Goal: Task Accomplishment & Management: Complete application form

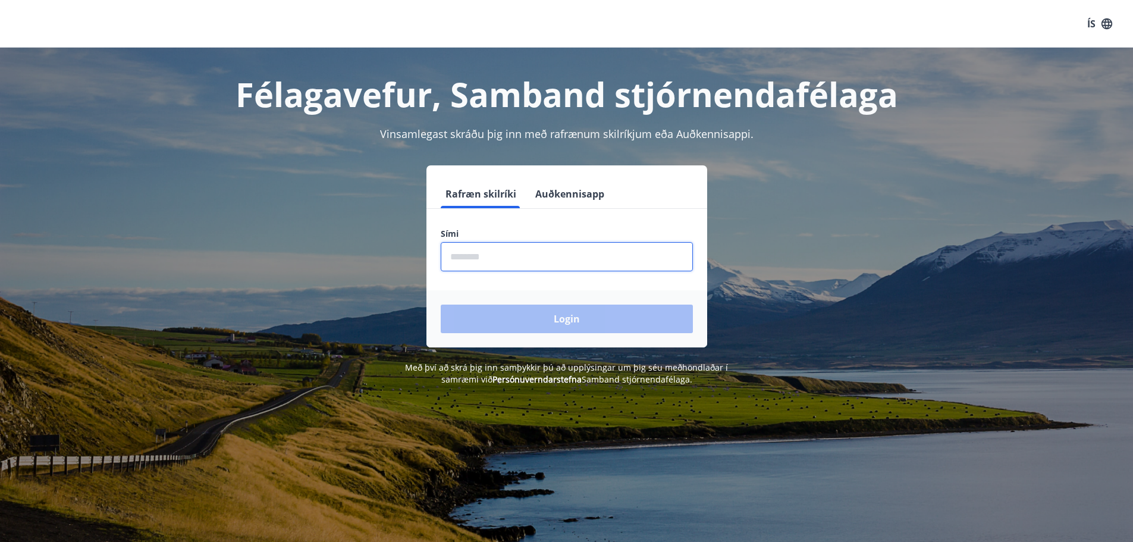
click at [498, 261] on input "phone" at bounding box center [567, 256] width 252 height 29
type input "********"
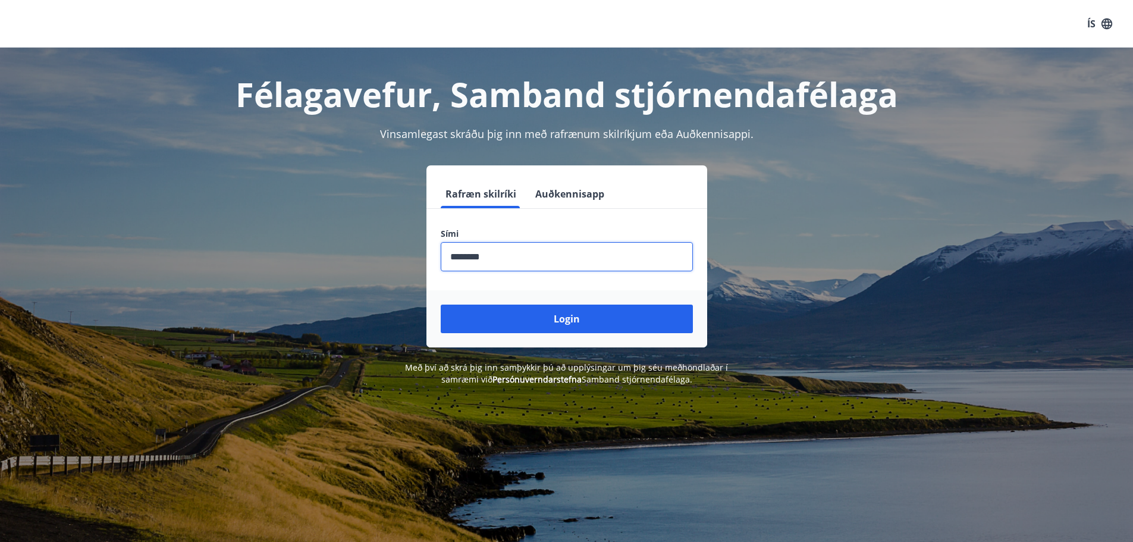
click at [542, 317] on button "Login" at bounding box center [567, 319] width 252 height 29
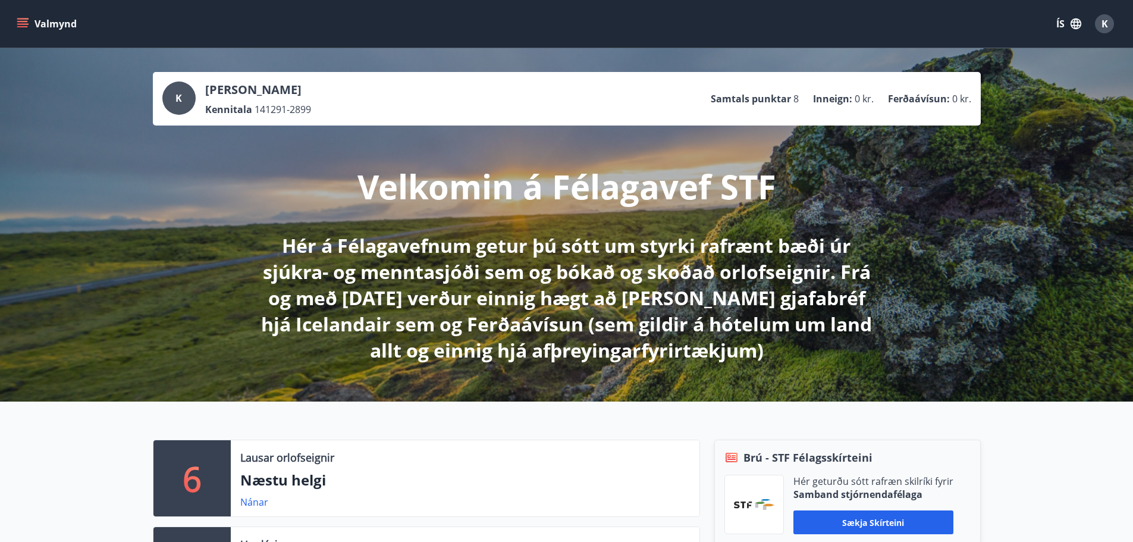
click at [19, 30] on button "Valmynd" at bounding box center [47, 23] width 67 height 21
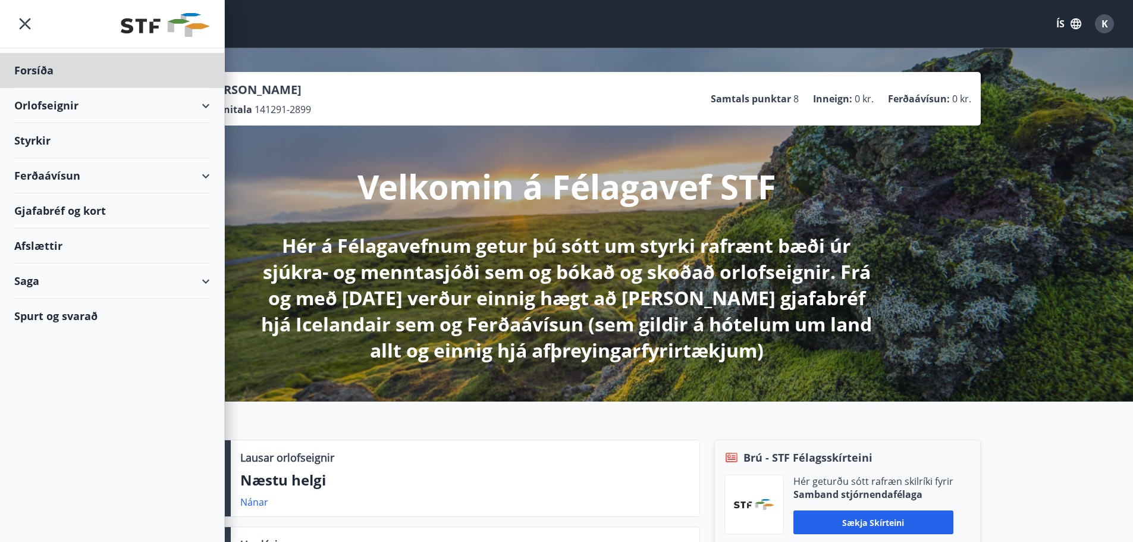
click at [41, 88] on div "Styrkir" at bounding box center [112, 70] width 196 height 35
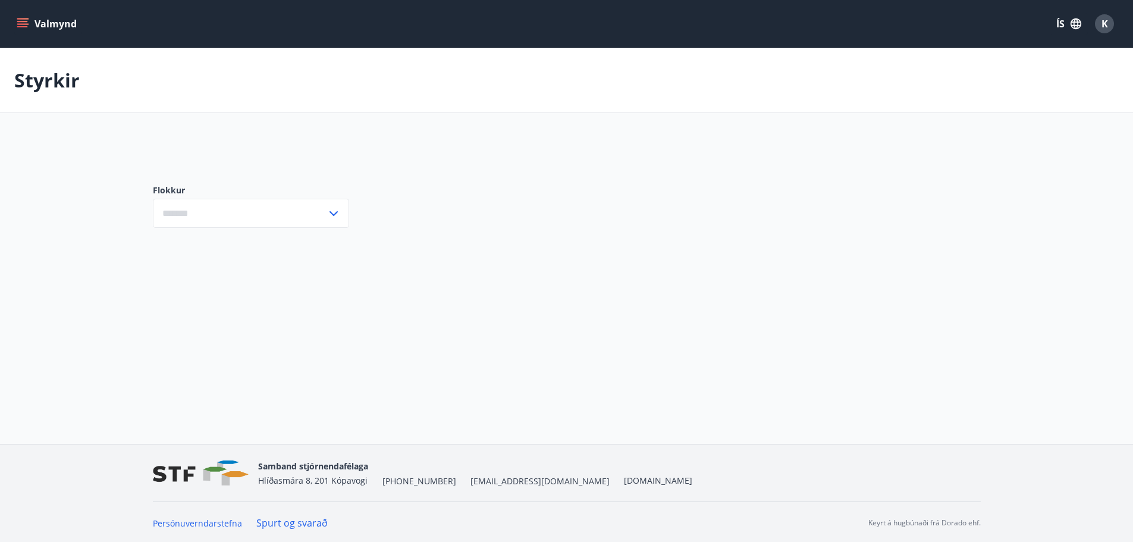
type input "***"
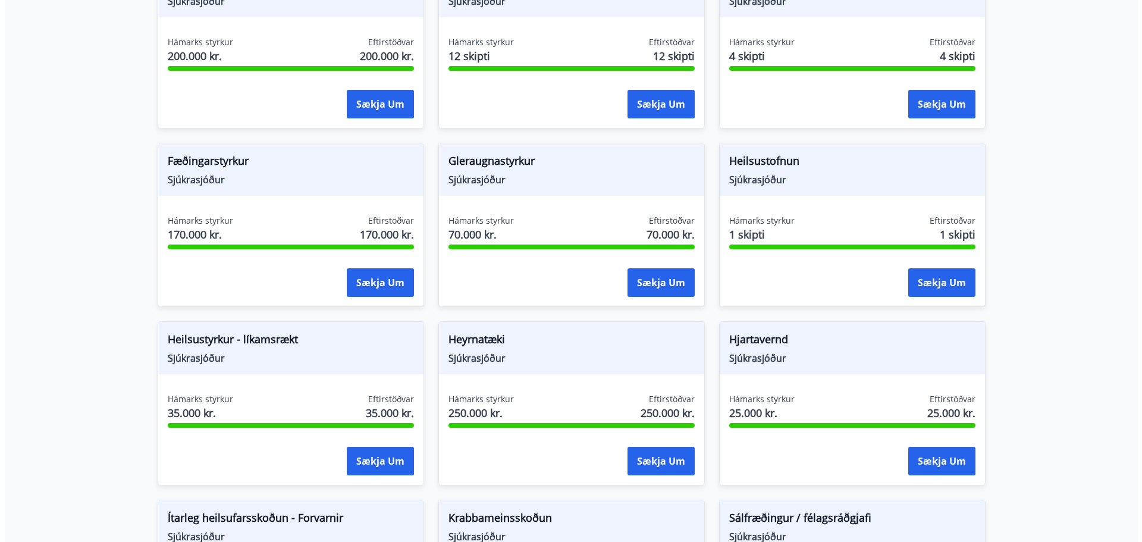
scroll to position [416, 0]
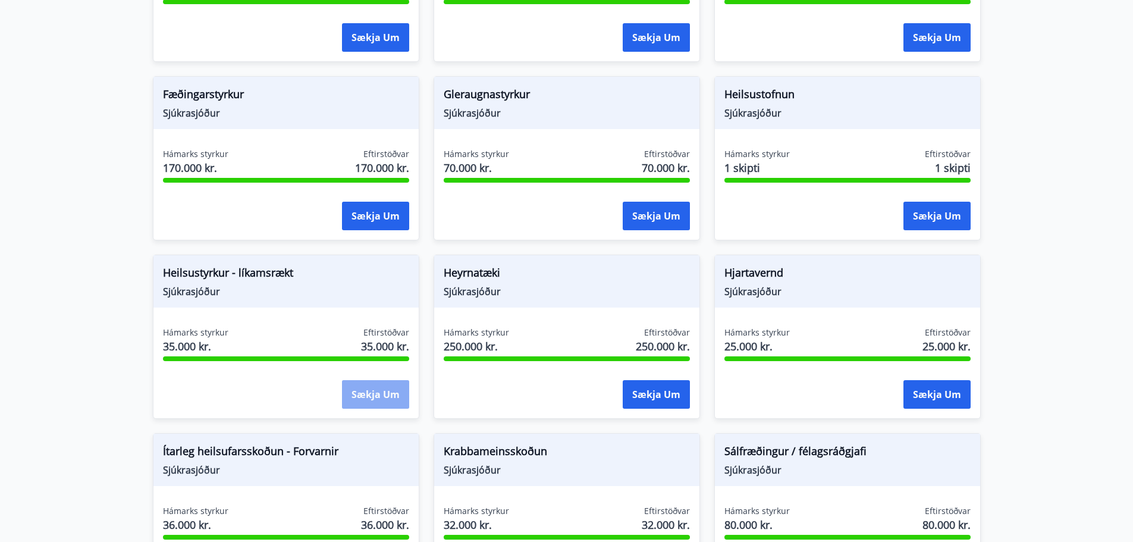
click at [374, 398] on button "Sækja um" at bounding box center [375, 394] width 67 height 29
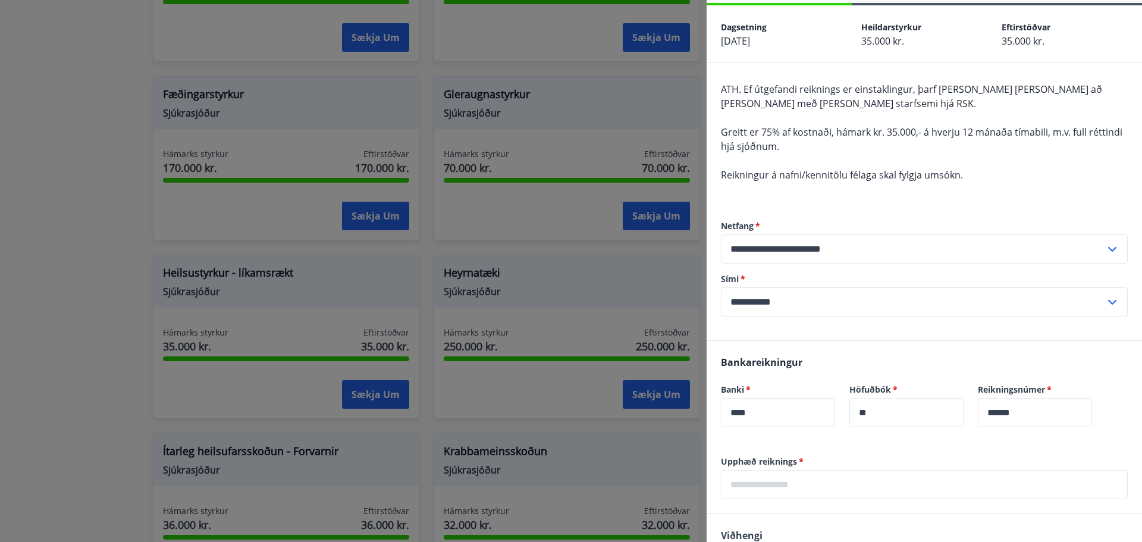
scroll to position [208, 0]
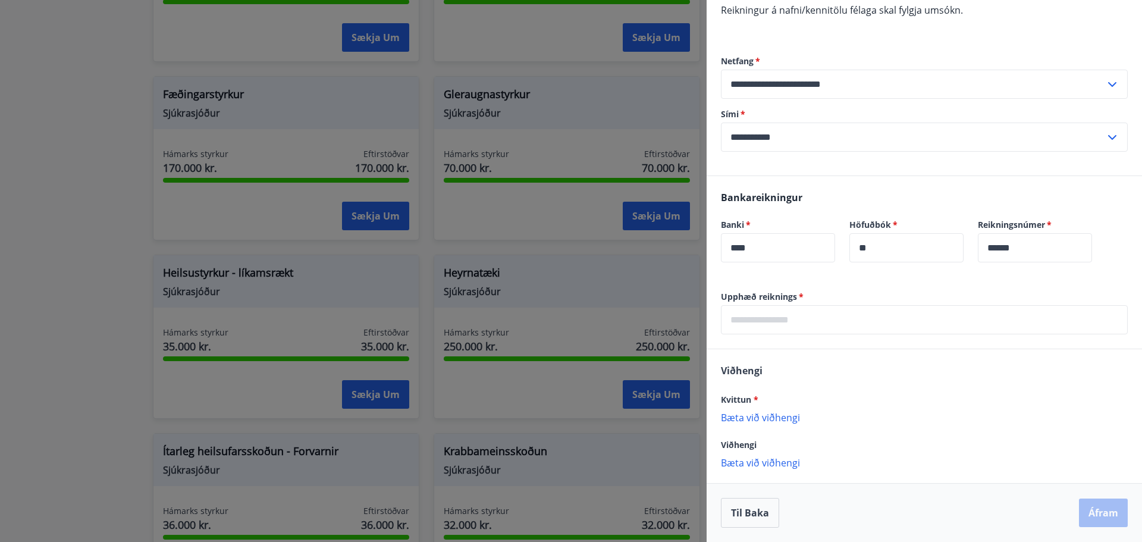
click at [789, 327] on input "text" at bounding box center [924, 319] width 407 height 29
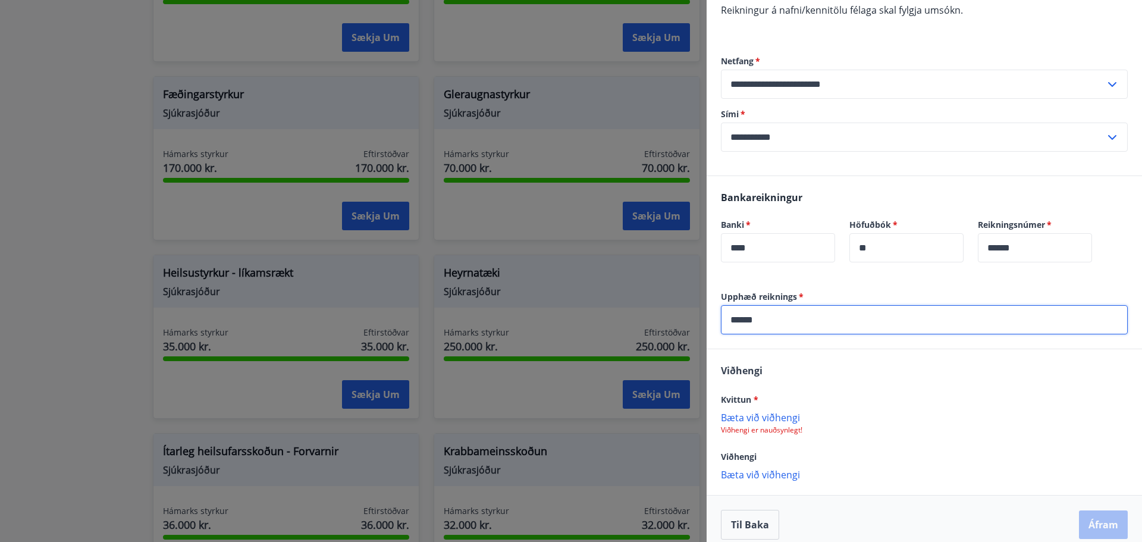
type input "******"
click at [749, 416] on p "Bæta við viðhengi" at bounding box center [924, 417] width 407 height 12
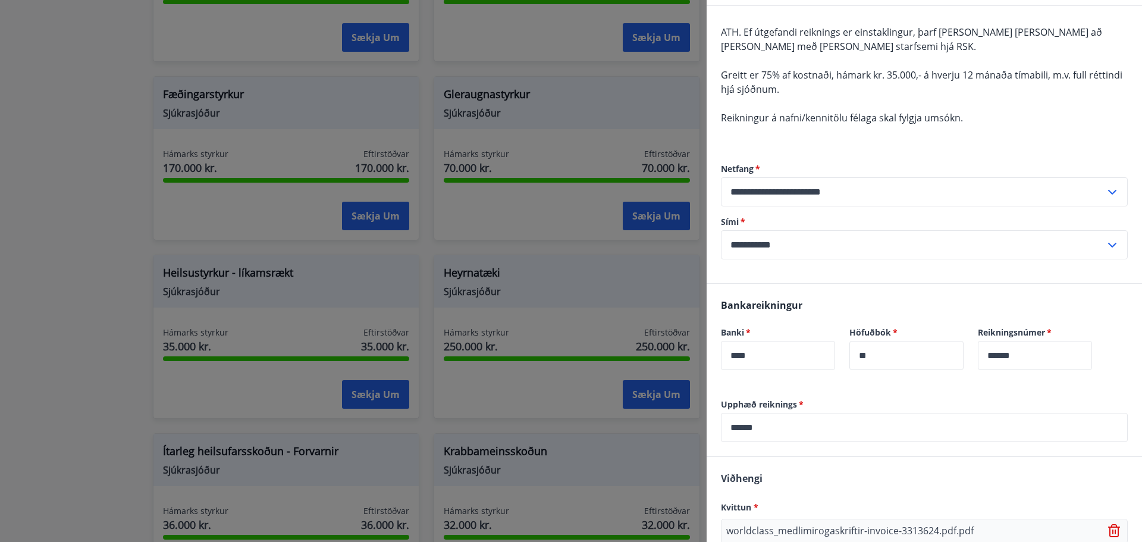
scroll to position [221, 0]
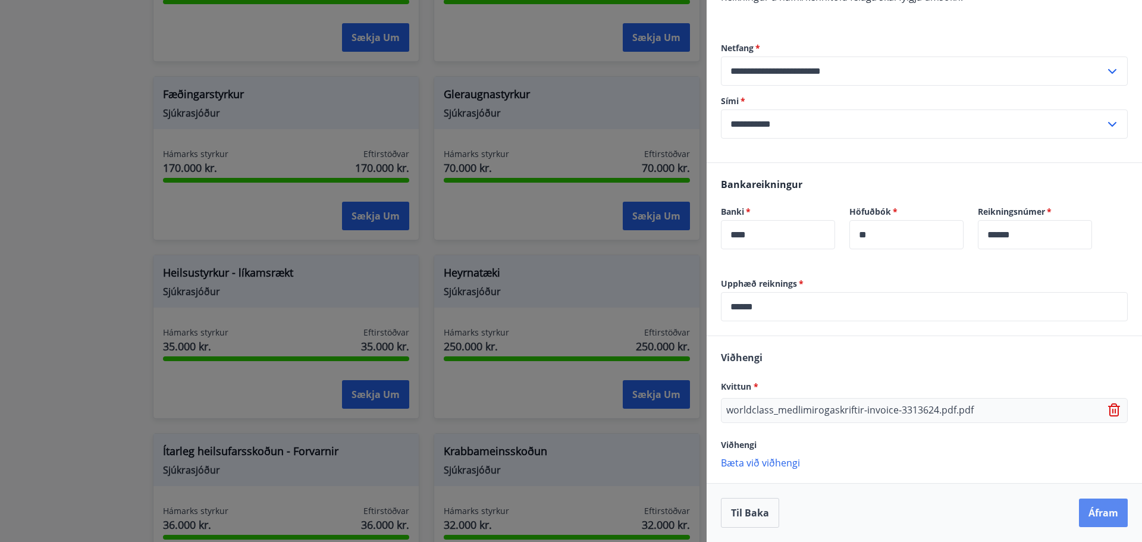
click at [1104, 510] on button "Áfram" at bounding box center [1103, 512] width 49 height 29
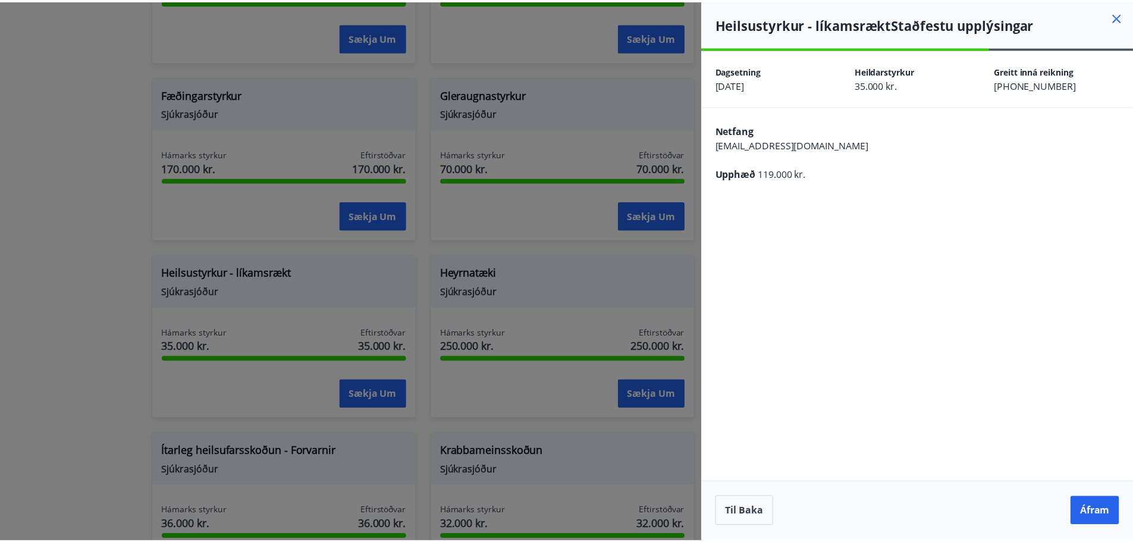
scroll to position [0, 0]
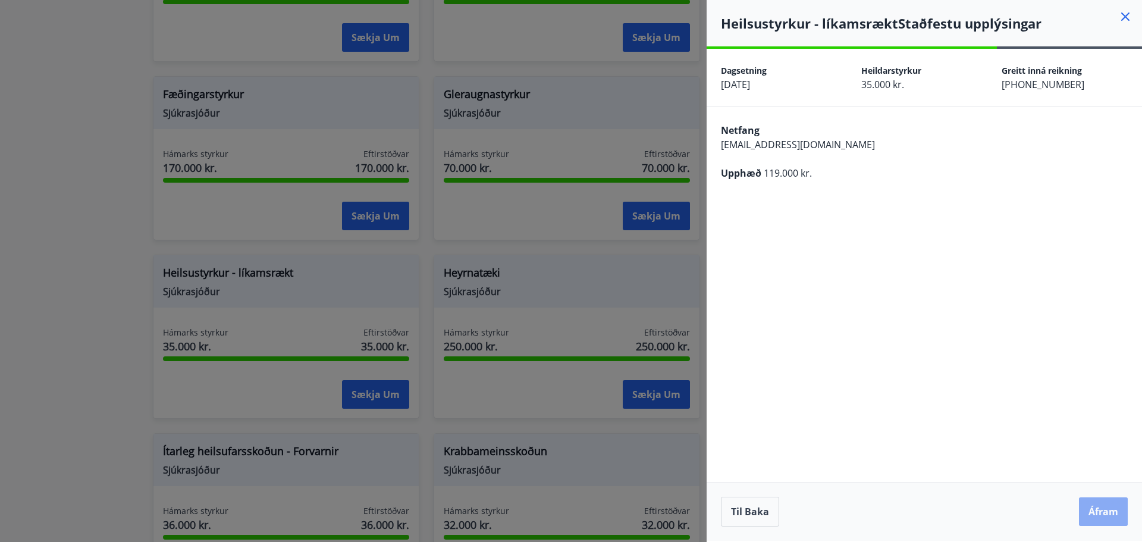
click at [1097, 522] on button "Áfram" at bounding box center [1103, 511] width 49 height 29
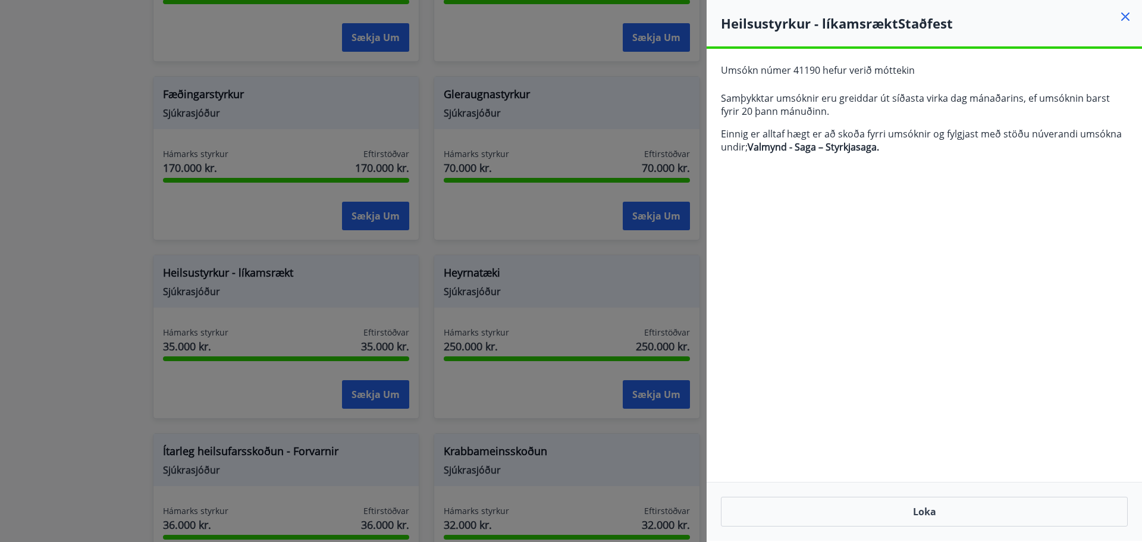
drag, startPoint x: 1128, startPoint y: 10, endPoint x: 1125, endPoint y: 20, distance: 11.0
click at [1128, 10] on icon at bounding box center [1125, 17] width 14 height 14
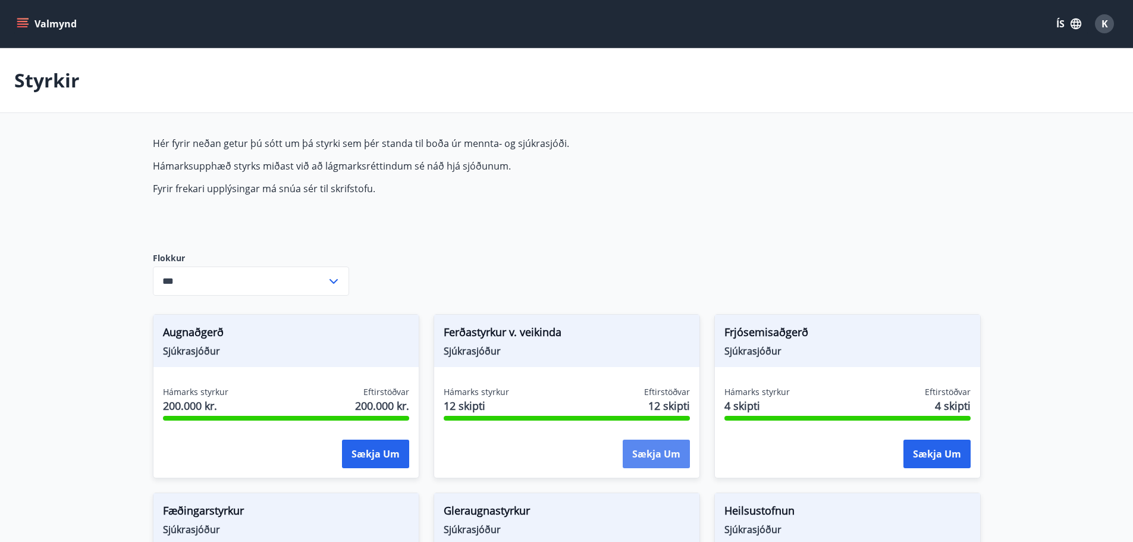
click at [671, 450] on button "Sækja um" at bounding box center [656, 454] width 67 height 29
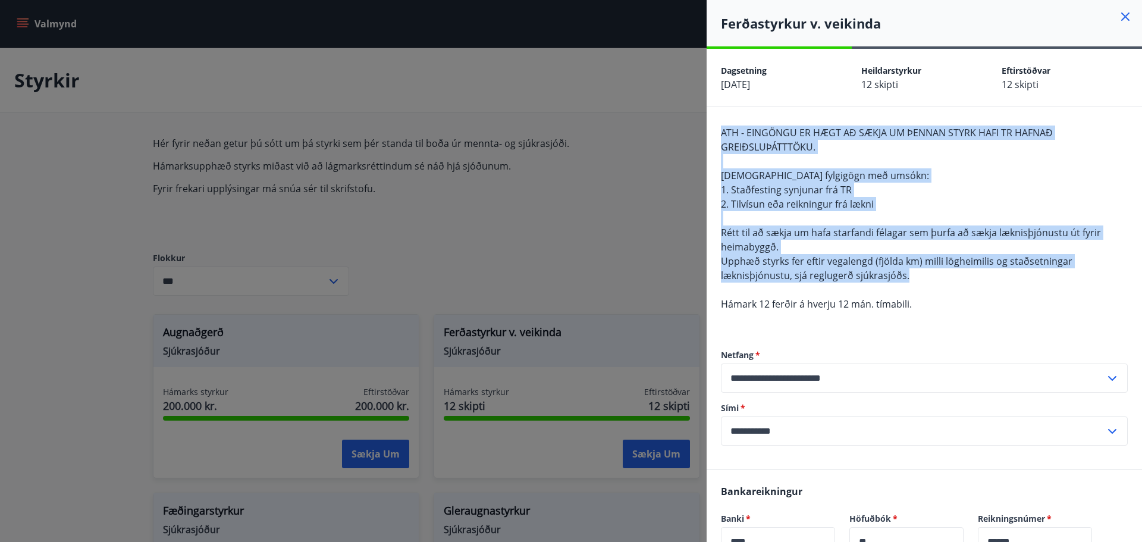
drag, startPoint x: 922, startPoint y: 280, endPoint x: 720, endPoint y: 134, distance: 249.3
click at [720, 134] on div "**********" at bounding box center [924, 287] width 435 height 363
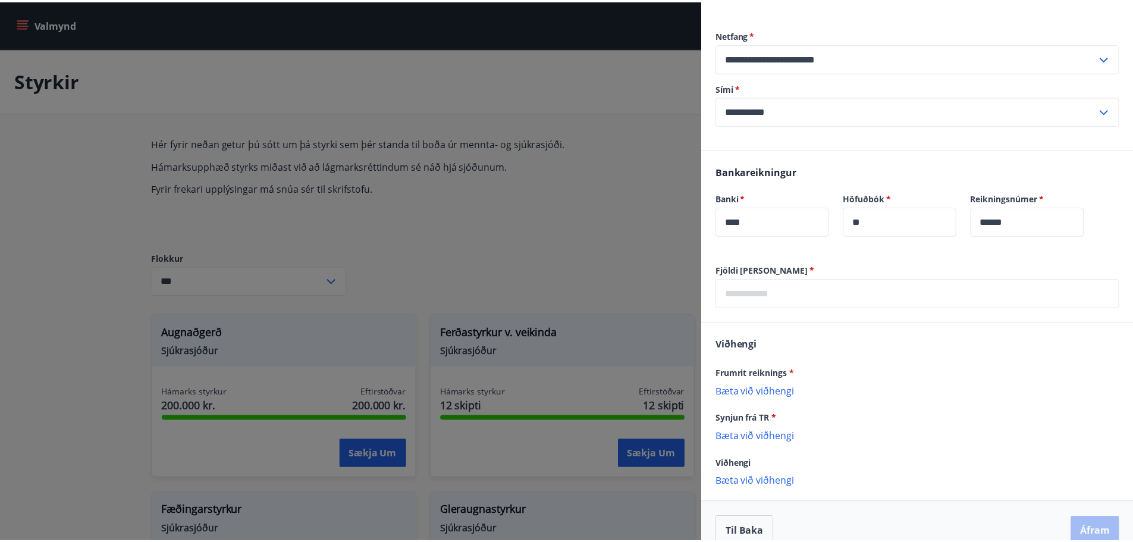
scroll to position [339, 0]
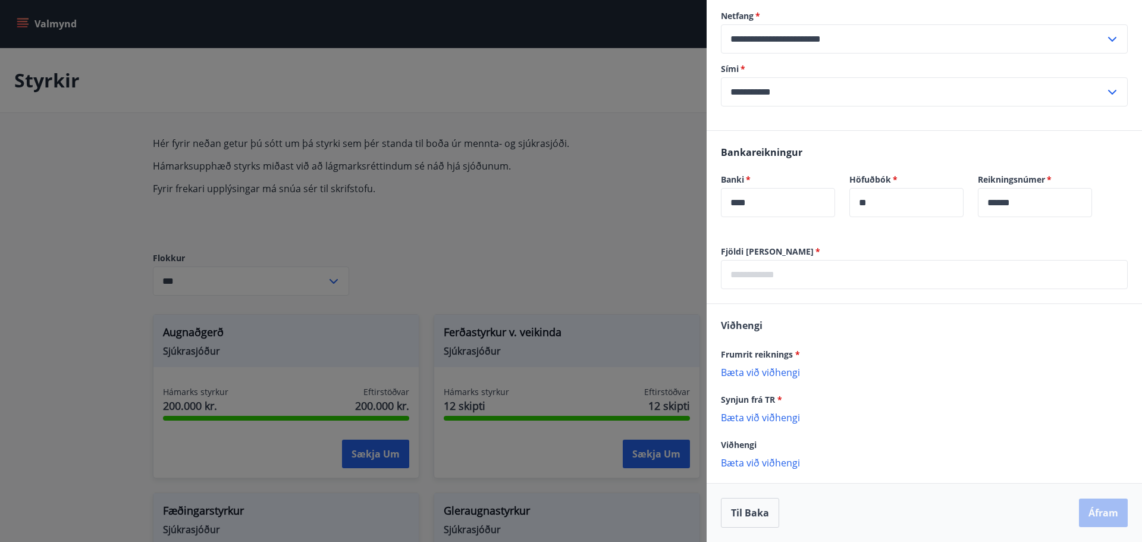
click at [633, 200] on div at bounding box center [571, 271] width 1142 height 542
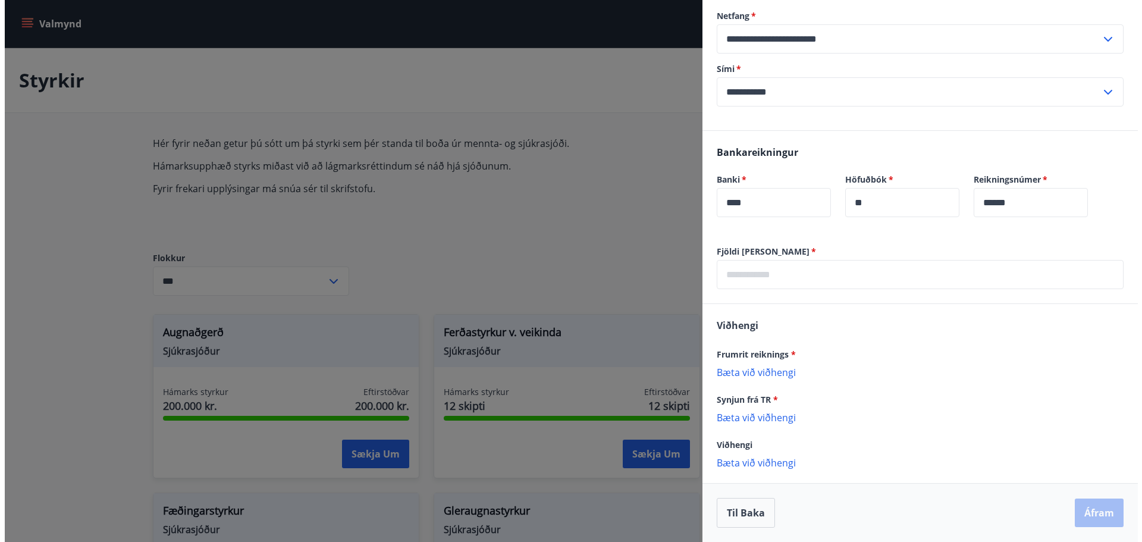
scroll to position [0, 0]
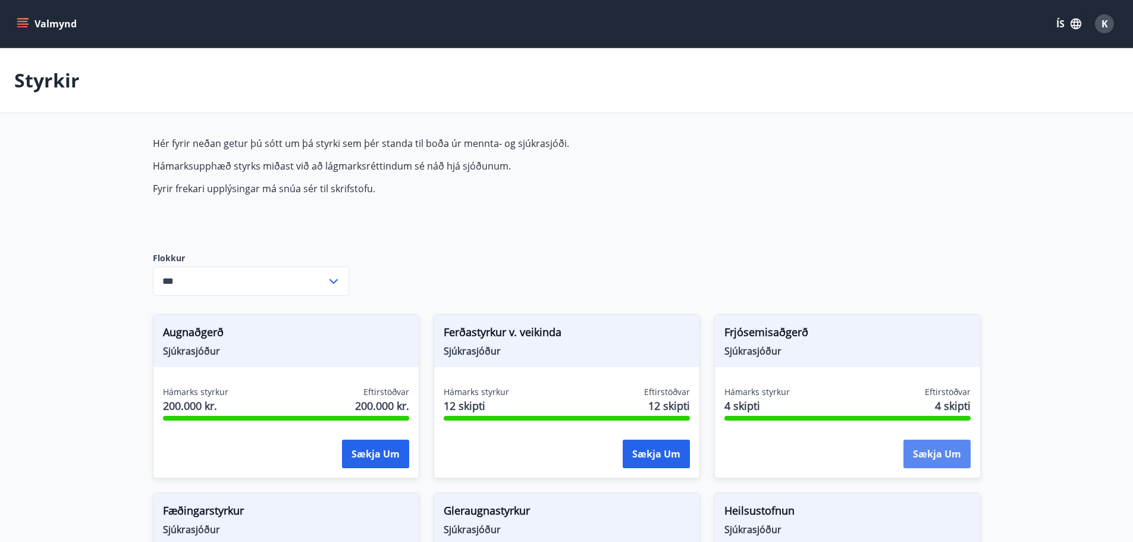
click at [966, 459] on button "Sækja um" at bounding box center [936, 454] width 67 height 29
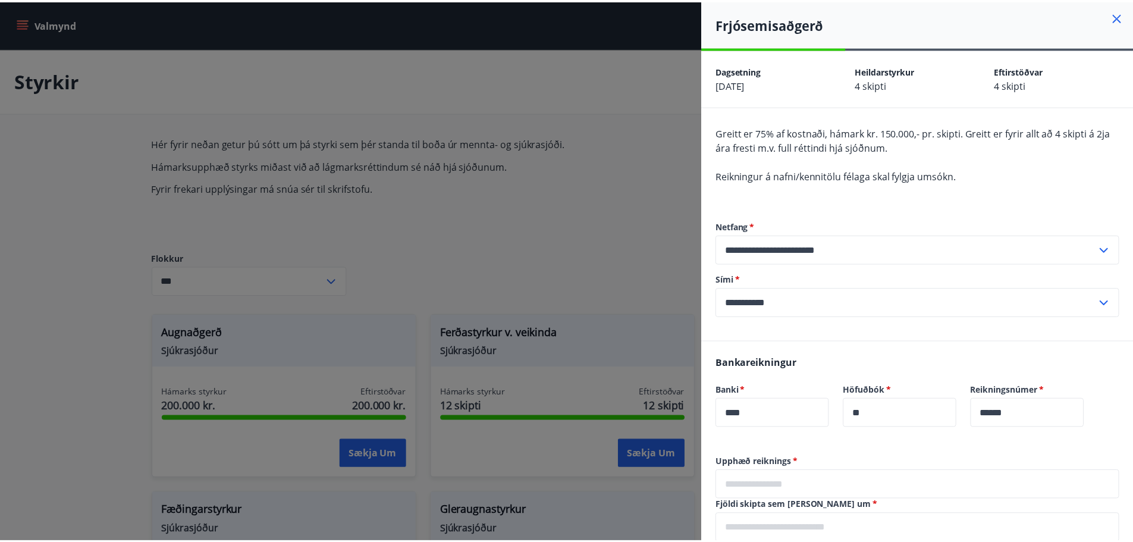
scroll to position [209, 0]
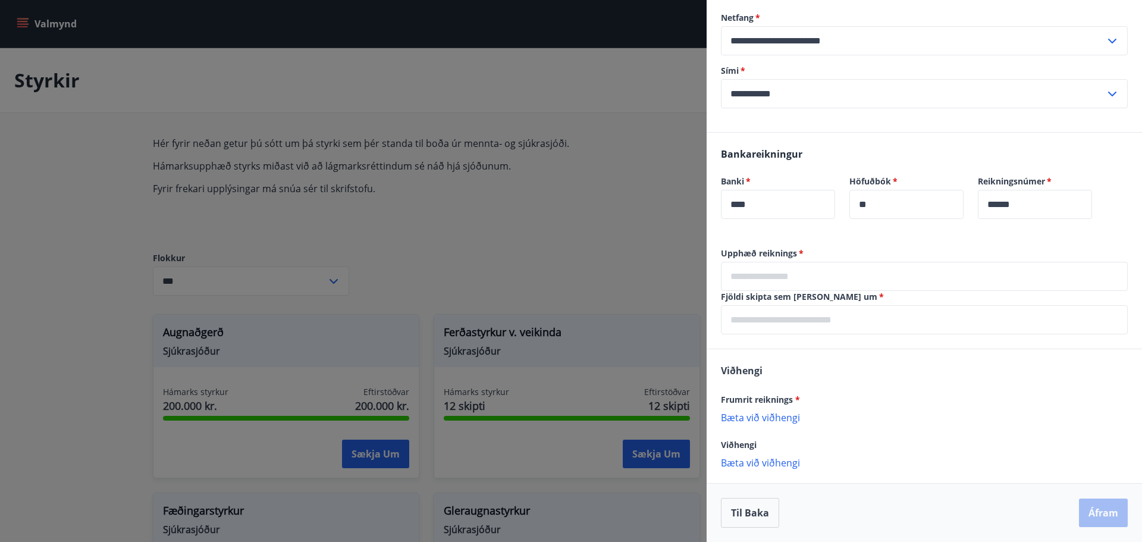
click at [601, 230] on div at bounding box center [571, 271] width 1142 height 542
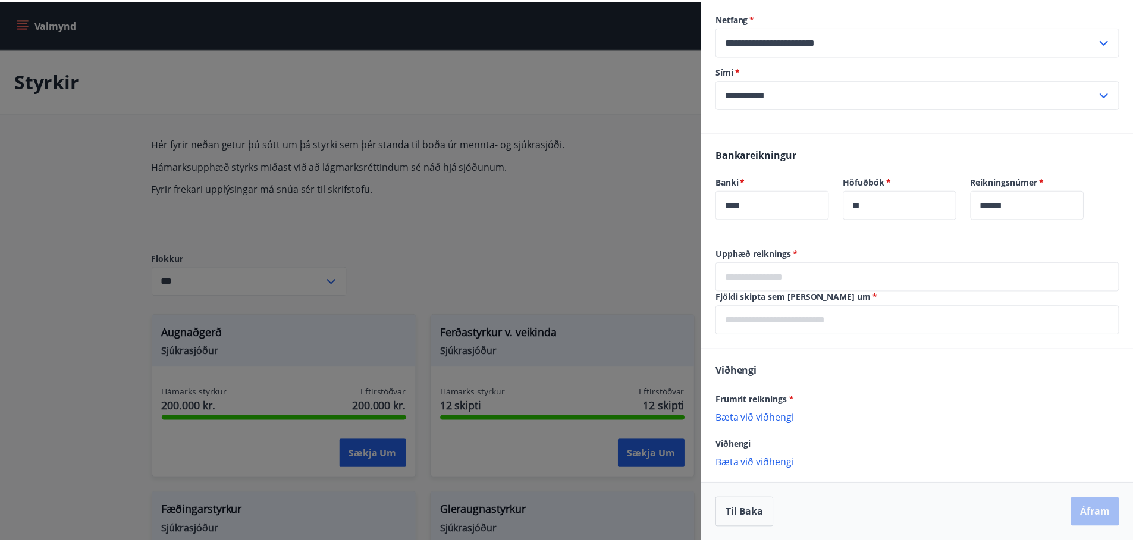
scroll to position [0, 0]
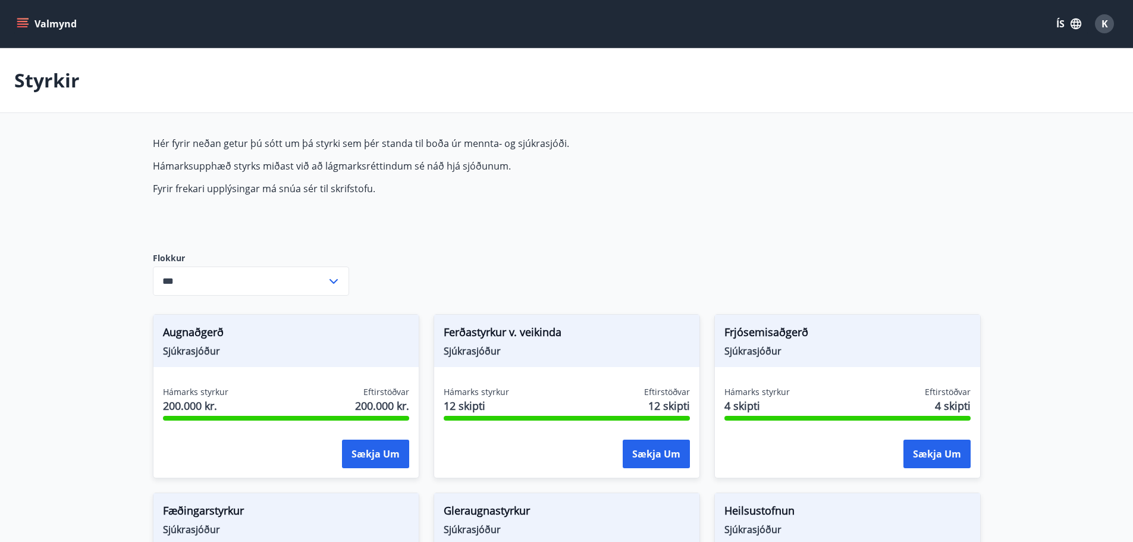
click at [292, 225] on div "Hér fyrir neðan getur þú sótt um þá styrki sem þér standa til boða úr mennta- o…" at bounding box center [433, 185] width 561 height 96
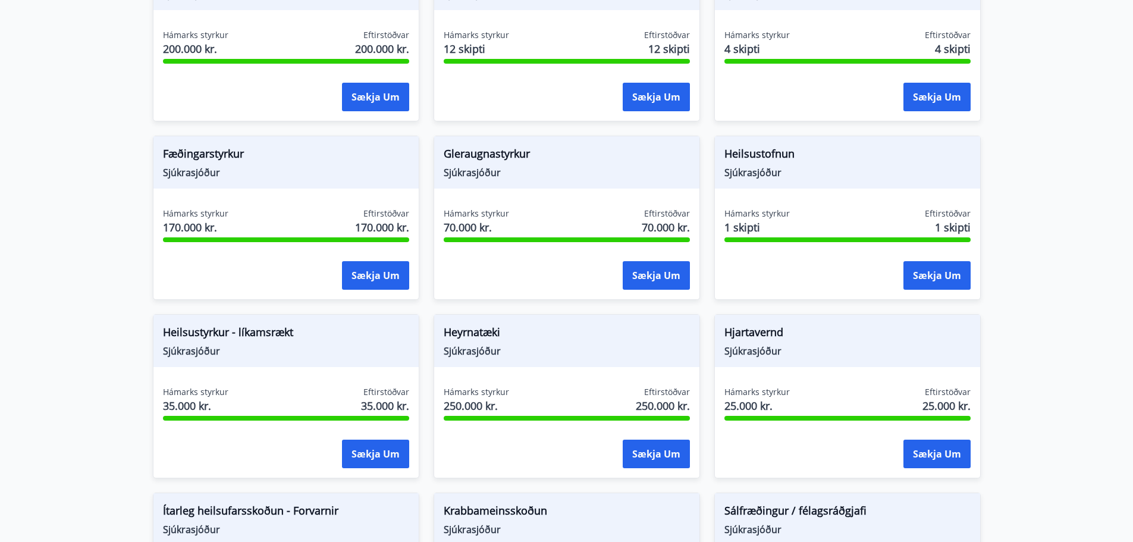
click at [240, 152] on span "Fæðingarstyrkur" at bounding box center [286, 156] width 246 height 20
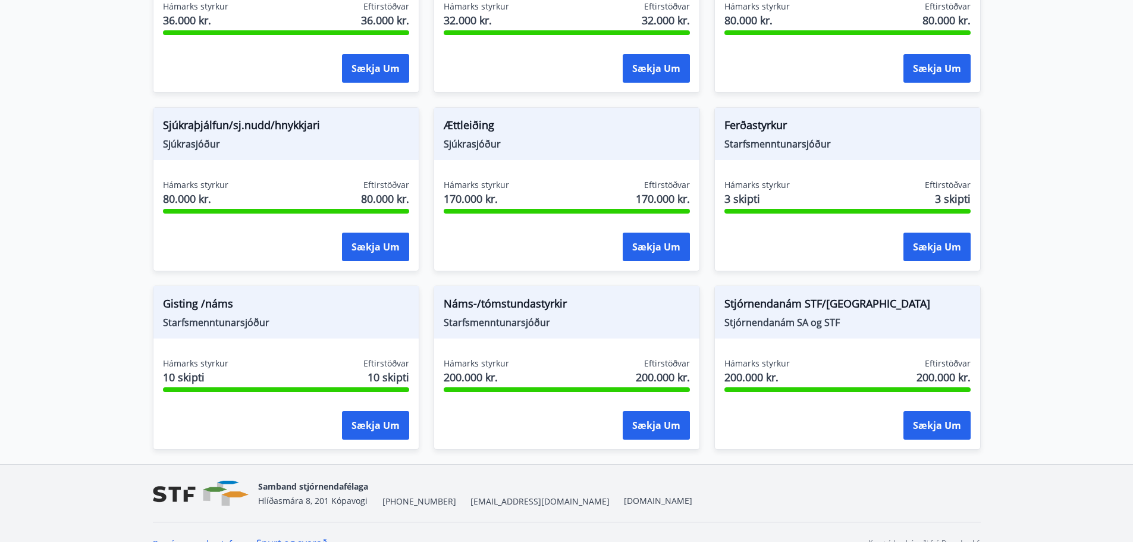
scroll to position [943, 0]
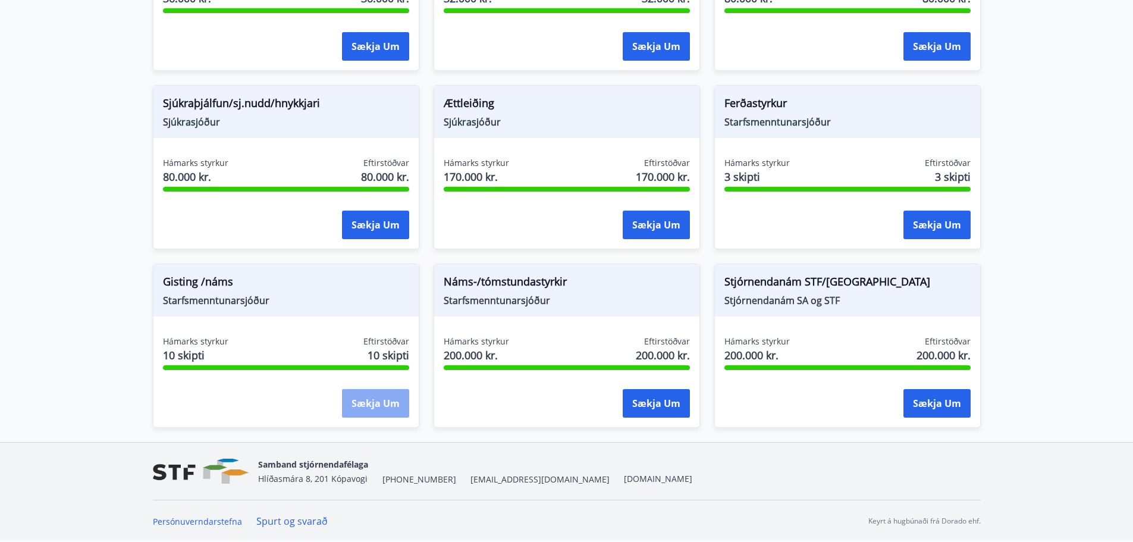
click at [384, 399] on button "Sækja um" at bounding box center [375, 403] width 67 height 29
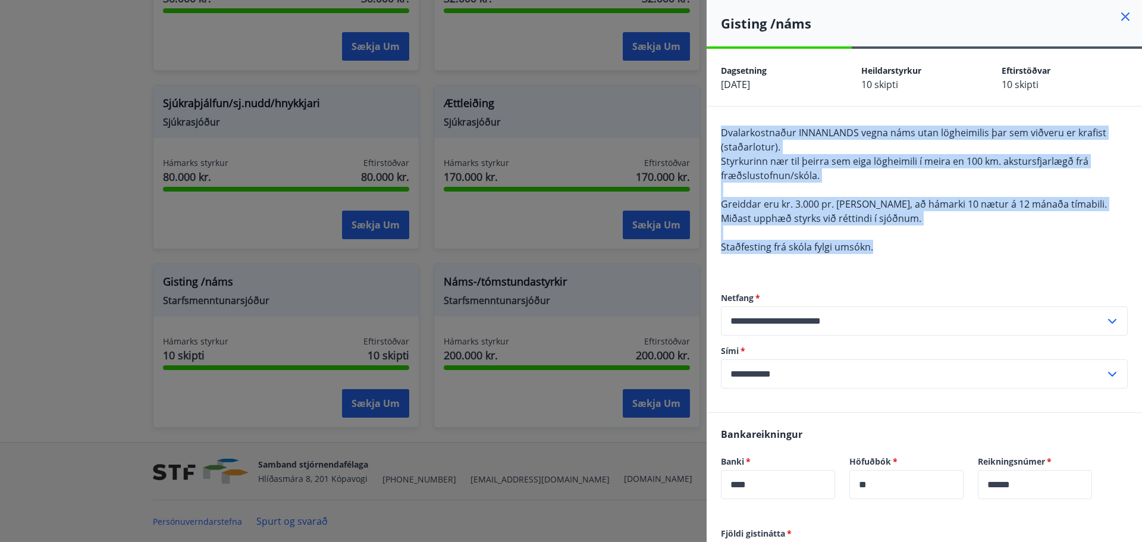
drag, startPoint x: 890, startPoint y: 244, endPoint x: 721, endPoint y: 130, distance: 203.1
click at [721, 130] on div "Dvalarkostnaður INNANLANDS vegna náms utan lögheimilis þar sem viðveru er krafi…" at bounding box center [924, 196] width 407 height 143
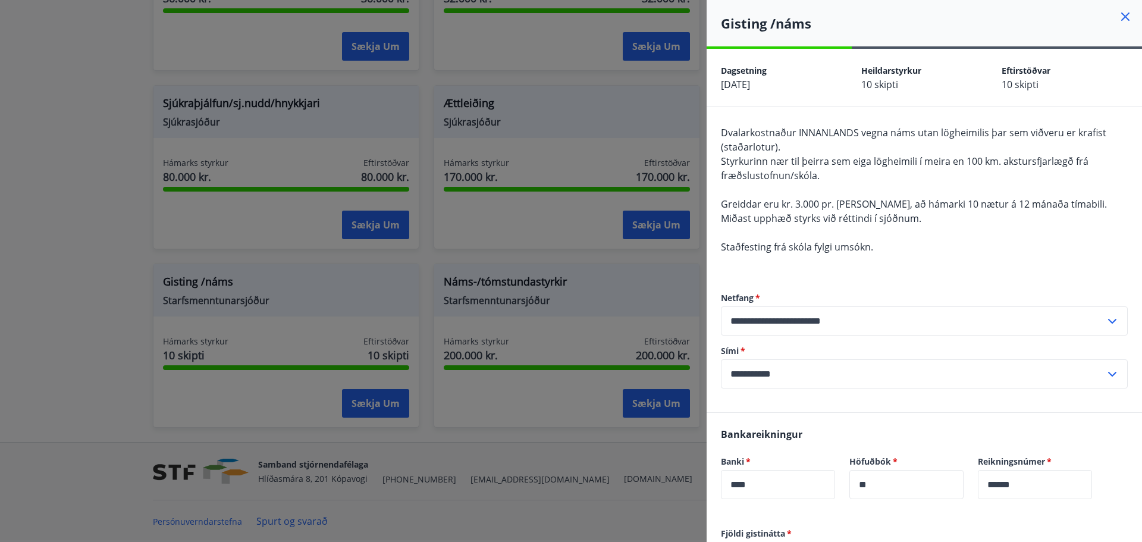
click at [663, 315] on div at bounding box center [571, 271] width 1142 height 542
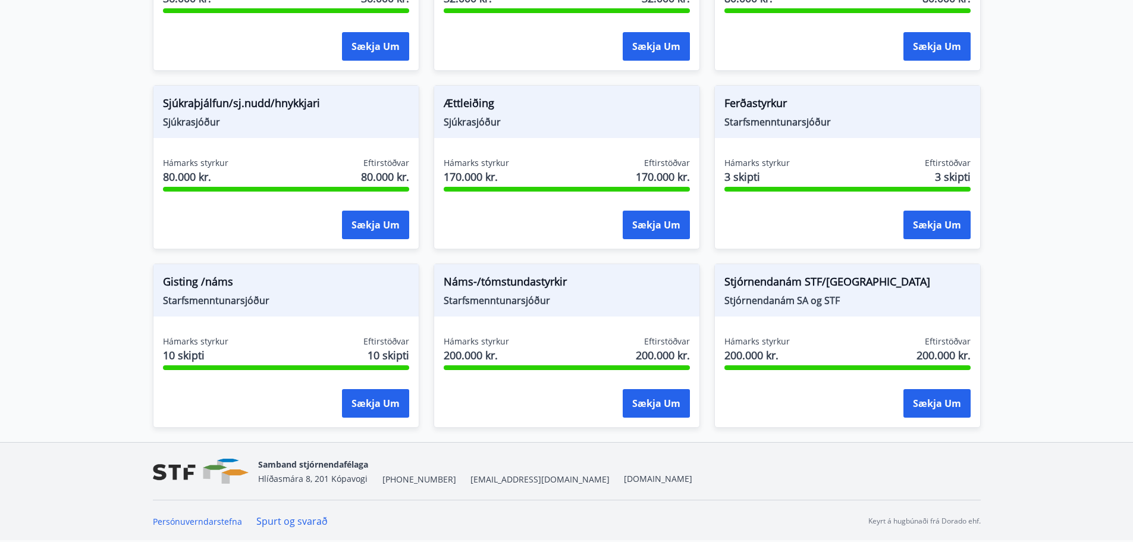
click at [554, 281] on span "Náms-/tómstundastyrkir" at bounding box center [567, 284] width 246 height 20
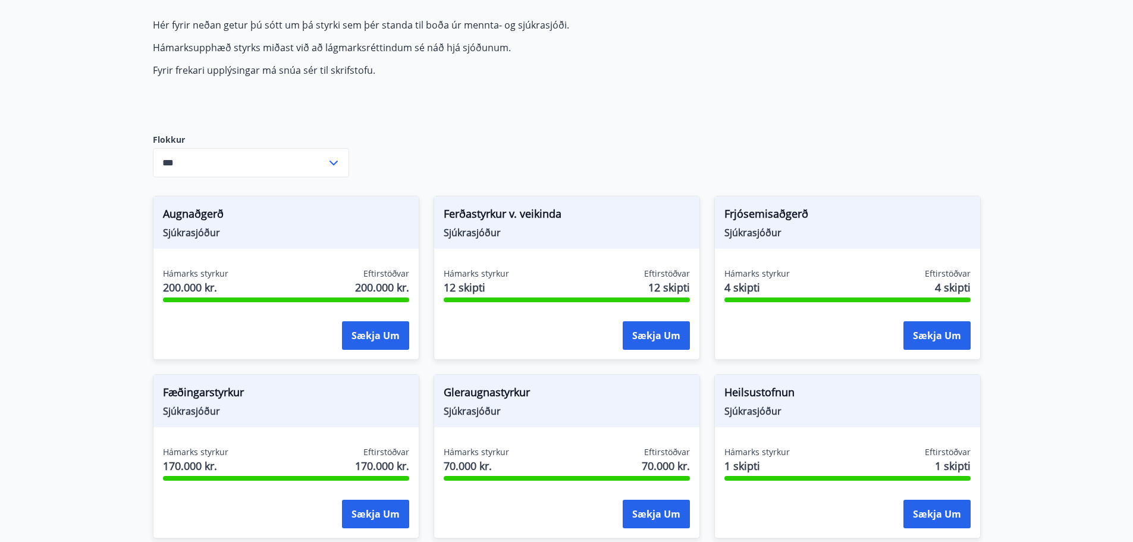
scroll to position [117, 0]
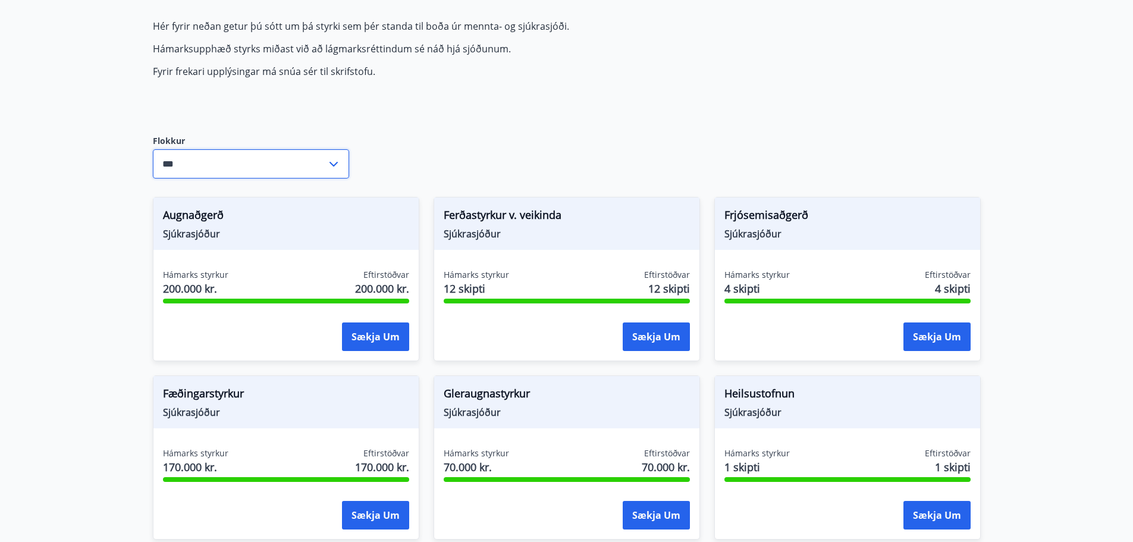
click at [294, 171] on input "***" at bounding box center [240, 163] width 174 height 29
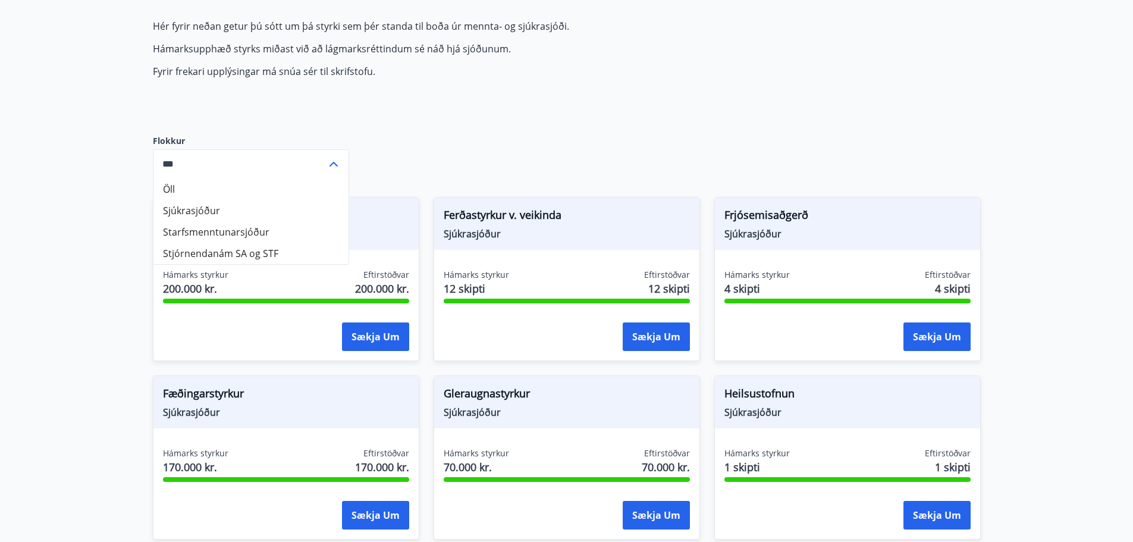
click at [330, 163] on icon at bounding box center [334, 164] width 14 height 14
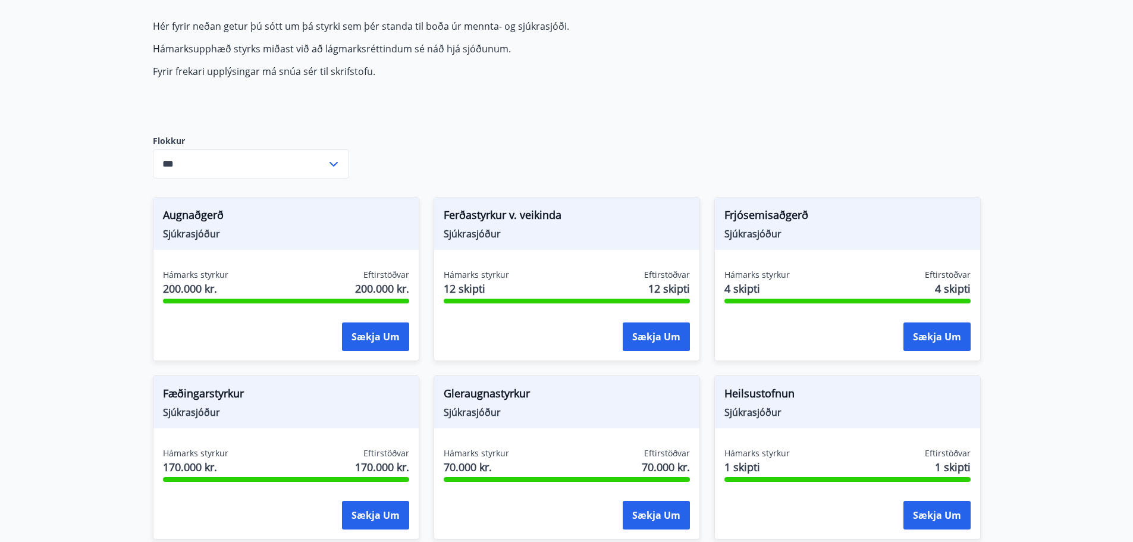
drag, startPoint x: 1027, startPoint y: 147, endPoint x: 1056, endPoint y: 152, distance: 30.1
